Goal: Find specific page/section: Find specific page/section

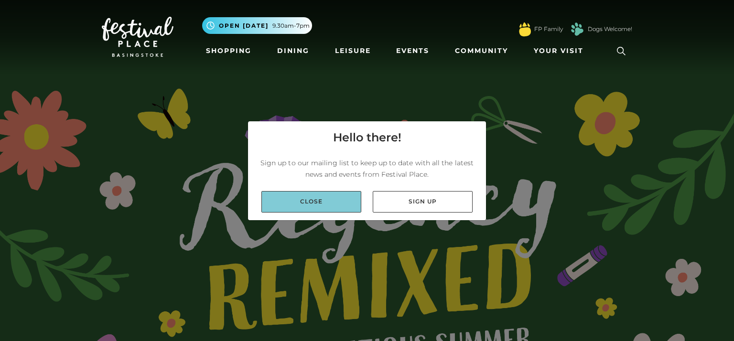
click at [315, 196] on link "Close" at bounding box center [311, 201] width 100 height 21
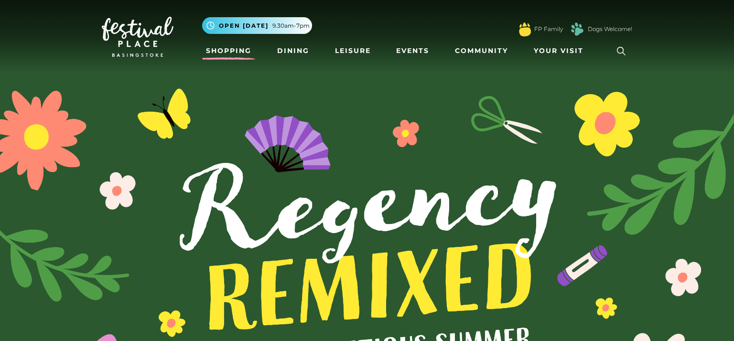
click at [229, 52] on link "Shopping" at bounding box center [228, 51] width 53 height 18
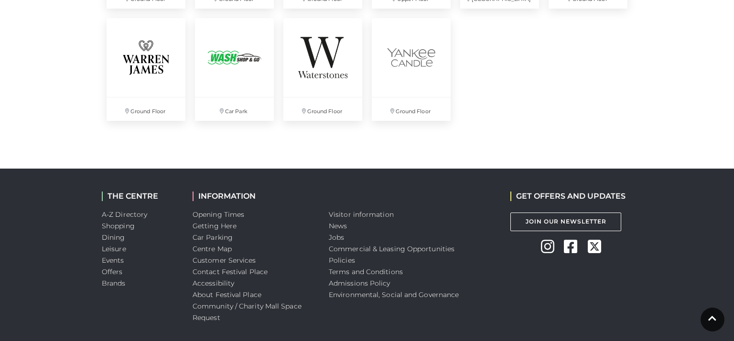
scroll to position [2765, 0]
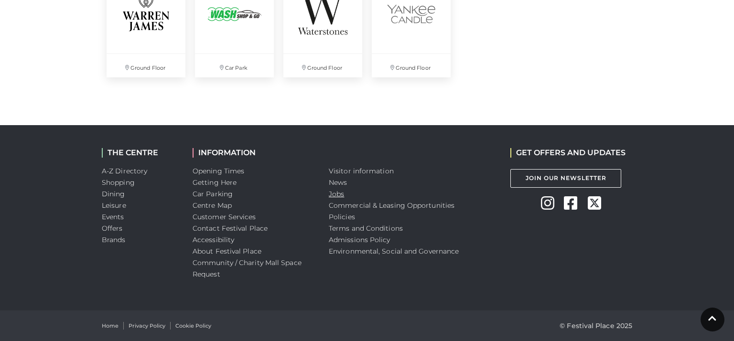
click at [335, 196] on link "Jobs" at bounding box center [336, 194] width 15 height 9
